Goal: Task Accomplishment & Management: Use online tool/utility

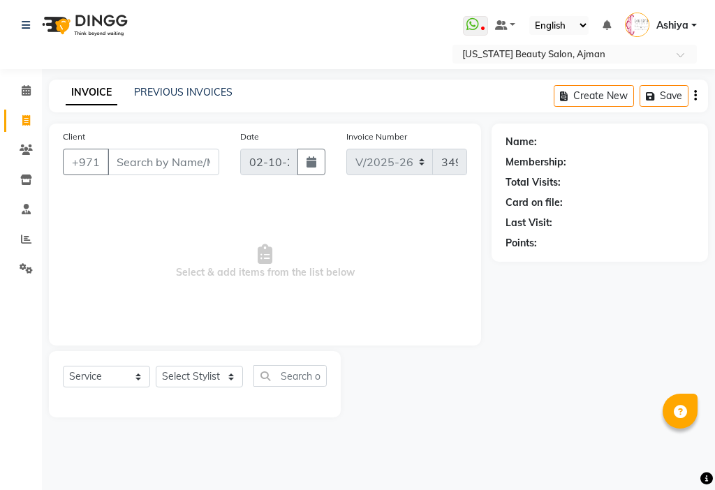
select select "637"
select select "service"
click at [156, 366] on select "Select Stylist [PERSON_NAME] [PERSON_NAME] Ashiya Cashier [PERSON_NAME] [PERSON…" at bounding box center [199, 377] width 87 height 22
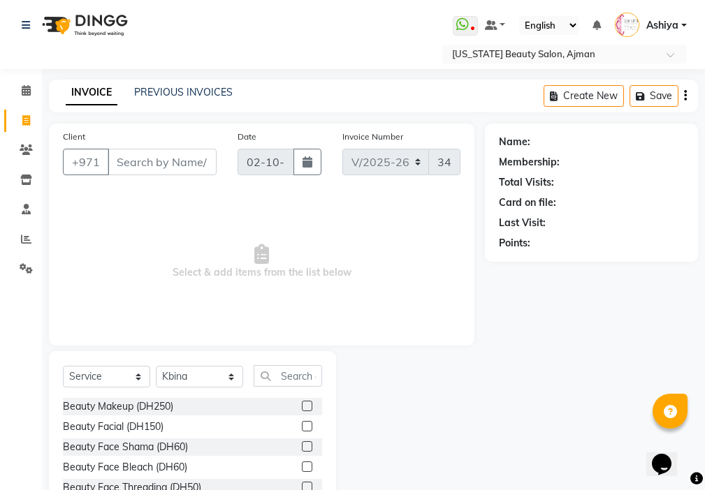
click at [236, 371] on select "Select Stylist [PERSON_NAME] [PERSON_NAME] Ashiya Cashier [PERSON_NAME] [PERSON…" at bounding box center [199, 377] width 87 height 22
select select "89320"
click at [156, 366] on select "Select Stylist [PERSON_NAME] [PERSON_NAME] Ashiya Cashier [PERSON_NAME] [PERSON…" at bounding box center [199, 377] width 87 height 22
click at [311, 371] on input "text" at bounding box center [287, 376] width 68 height 22
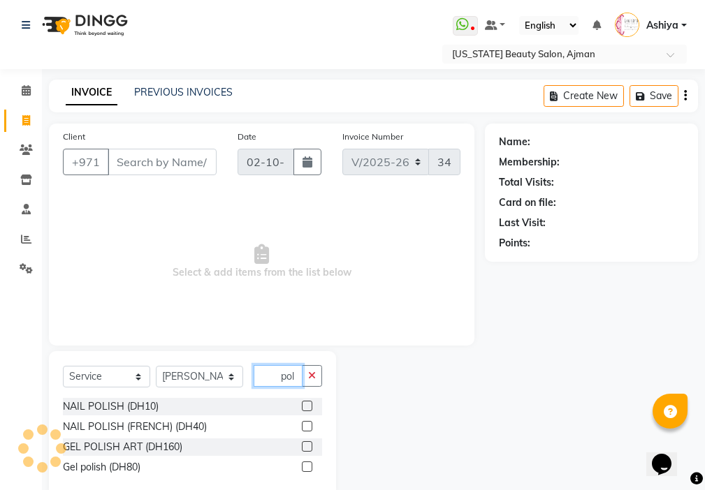
type input "pol"
click at [303, 423] on label at bounding box center [307, 426] width 10 height 10
click at [303, 423] on input "checkbox" at bounding box center [306, 426] width 9 height 9
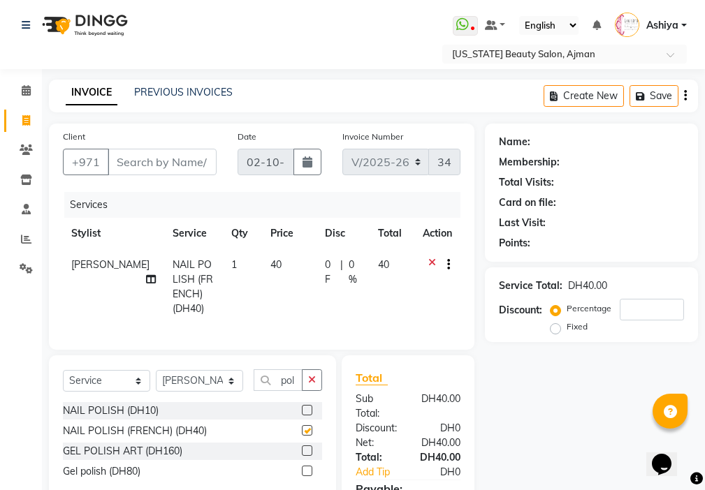
checkbox input "false"
click at [170, 157] on input "Client" at bounding box center [162, 162] width 109 height 27
type input "f"
type input "0"
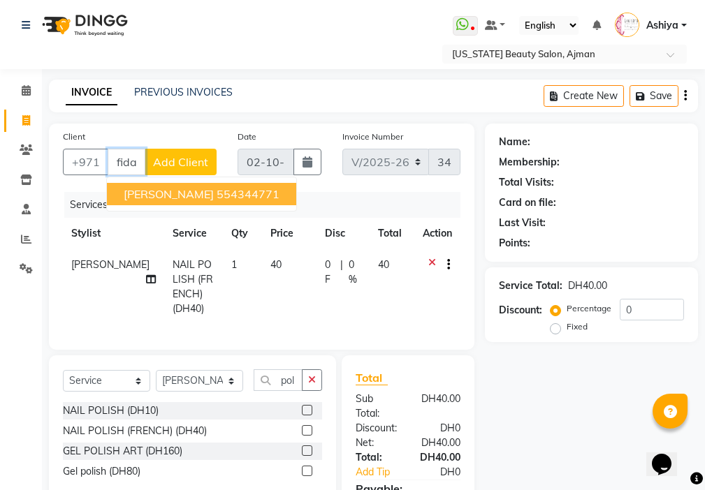
click at [216, 197] on ngb-highlight "554344771" at bounding box center [247, 194] width 63 height 14
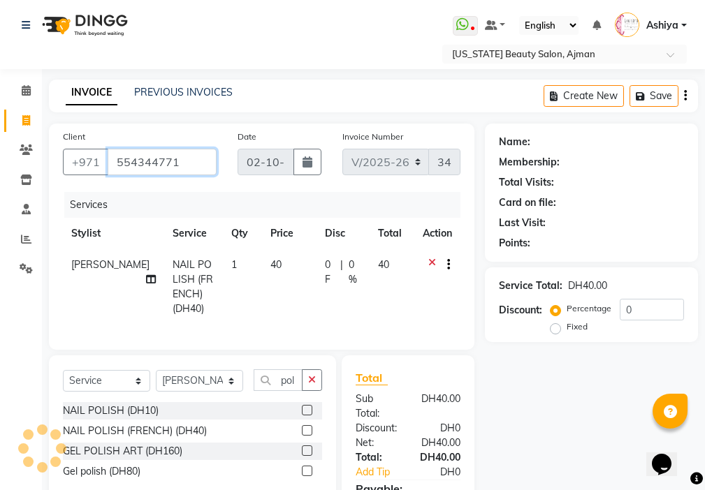
type input "554344771"
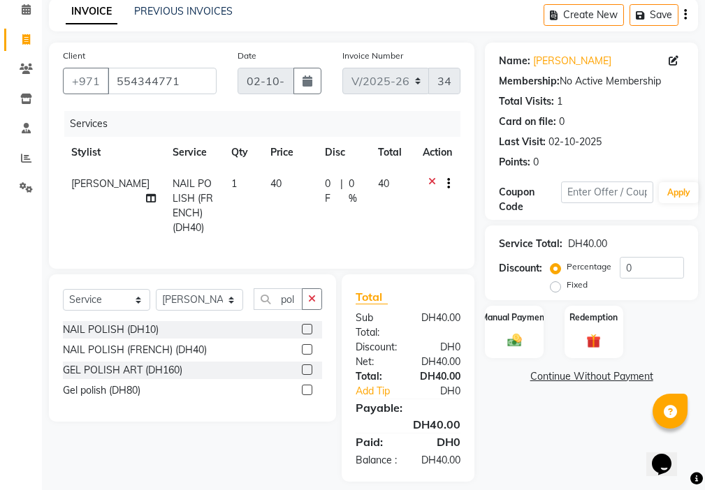
scroll to position [116, 0]
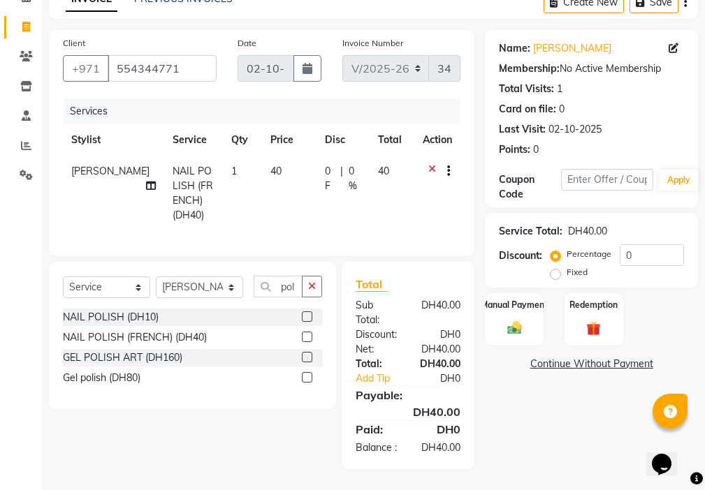
click at [520, 320] on img at bounding box center [514, 328] width 23 height 16
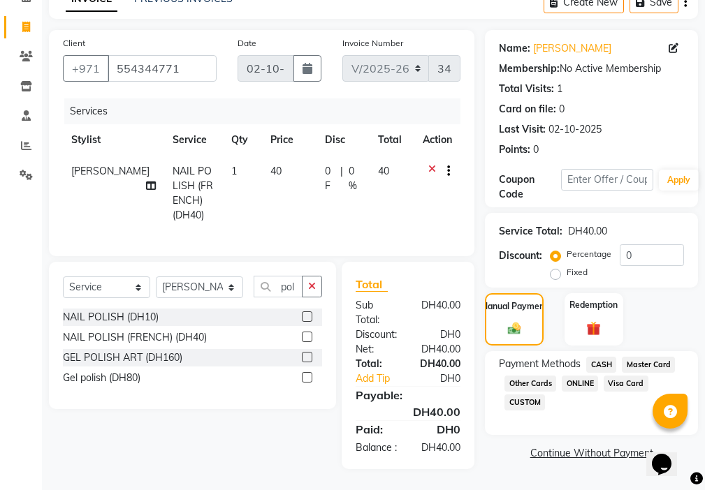
click at [606, 357] on span "CASH" at bounding box center [601, 365] width 30 height 16
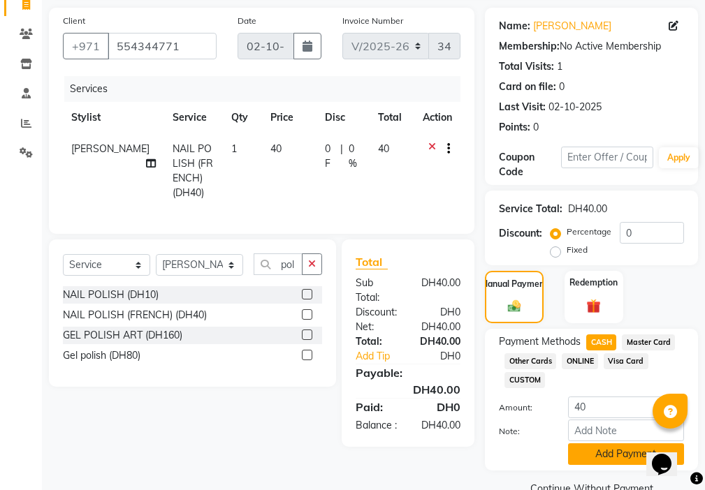
click at [622, 453] on button "Add Payment" at bounding box center [626, 454] width 116 height 22
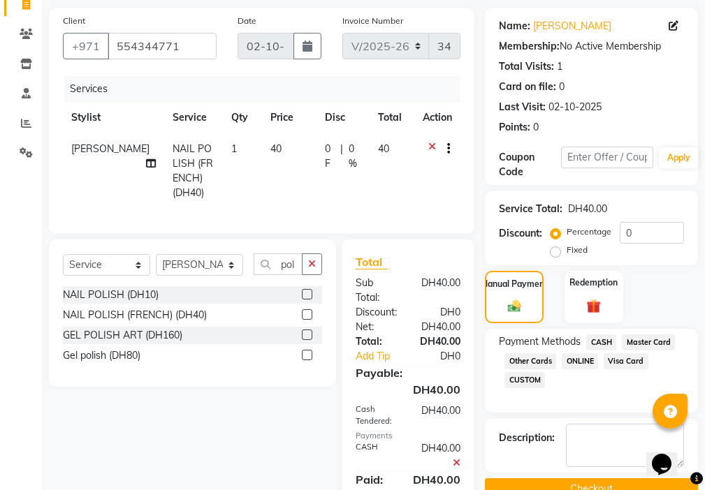
click at [503, 480] on button "Checkout" at bounding box center [591, 489] width 213 height 22
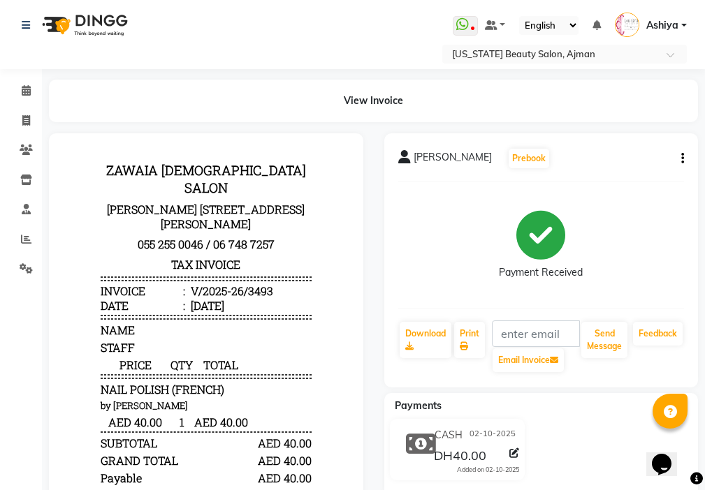
click at [55, 246] on div at bounding box center [206, 369] width 314 height 472
click at [25, 237] on icon at bounding box center [26, 239] width 10 height 10
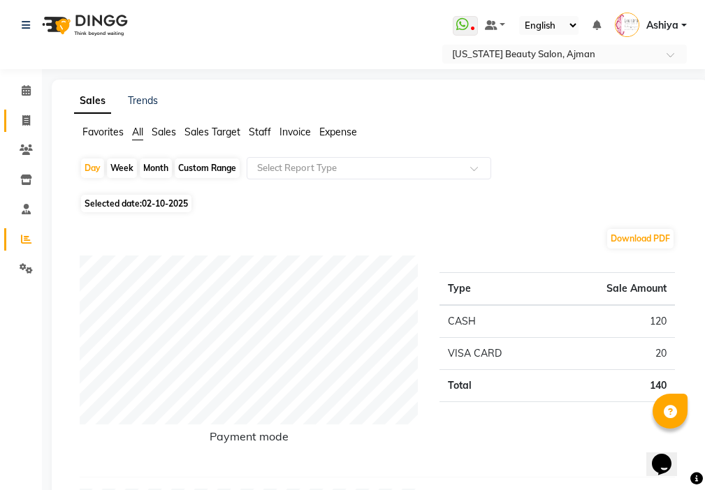
click at [26, 124] on icon at bounding box center [26, 120] width 8 height 10
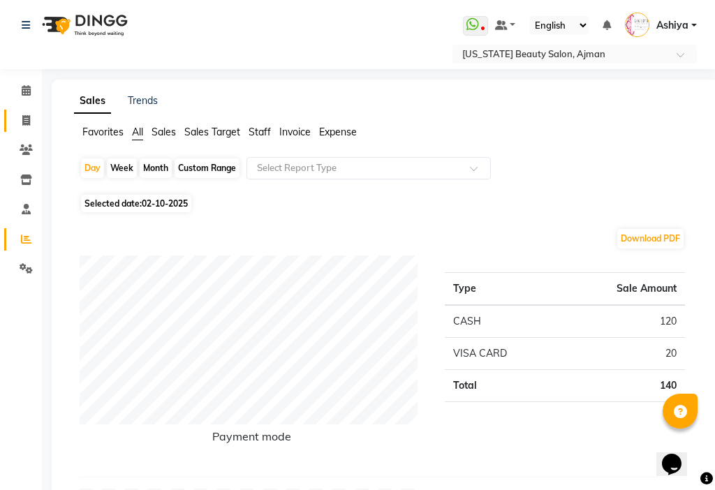
select select "service"
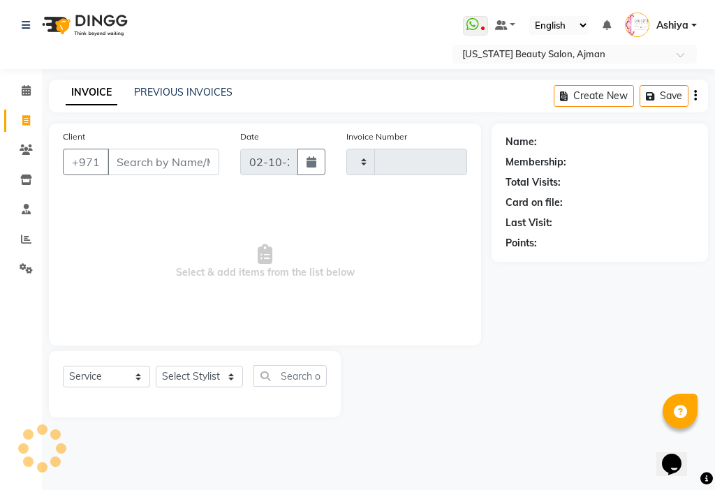
type input "3494"
select select "637"
